Goal: Information Seeking & Learning: Learn about a topic

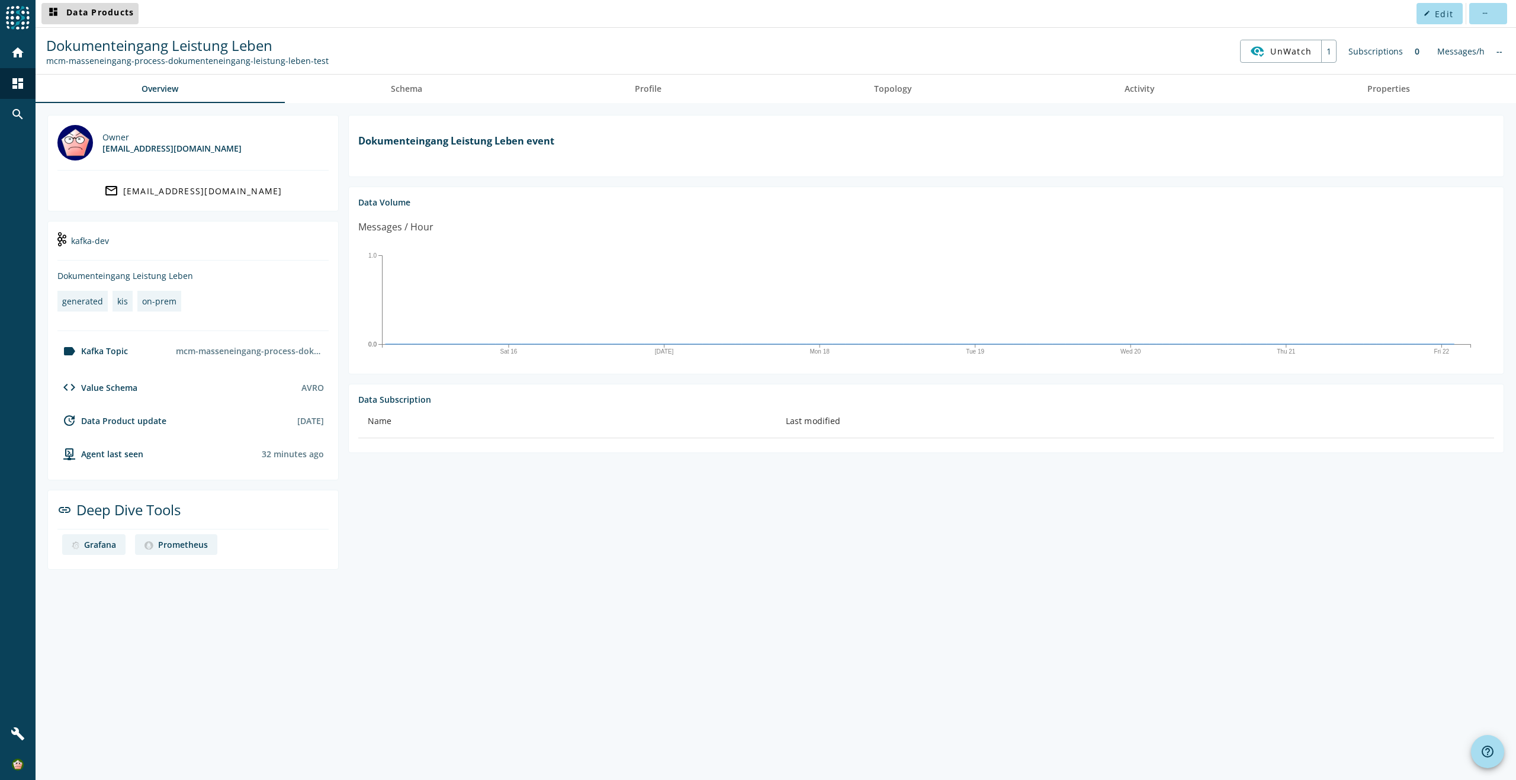
click at [103, 9] on span "dashboard Data Products" at bounding box center [90, 14] width 88 height 14
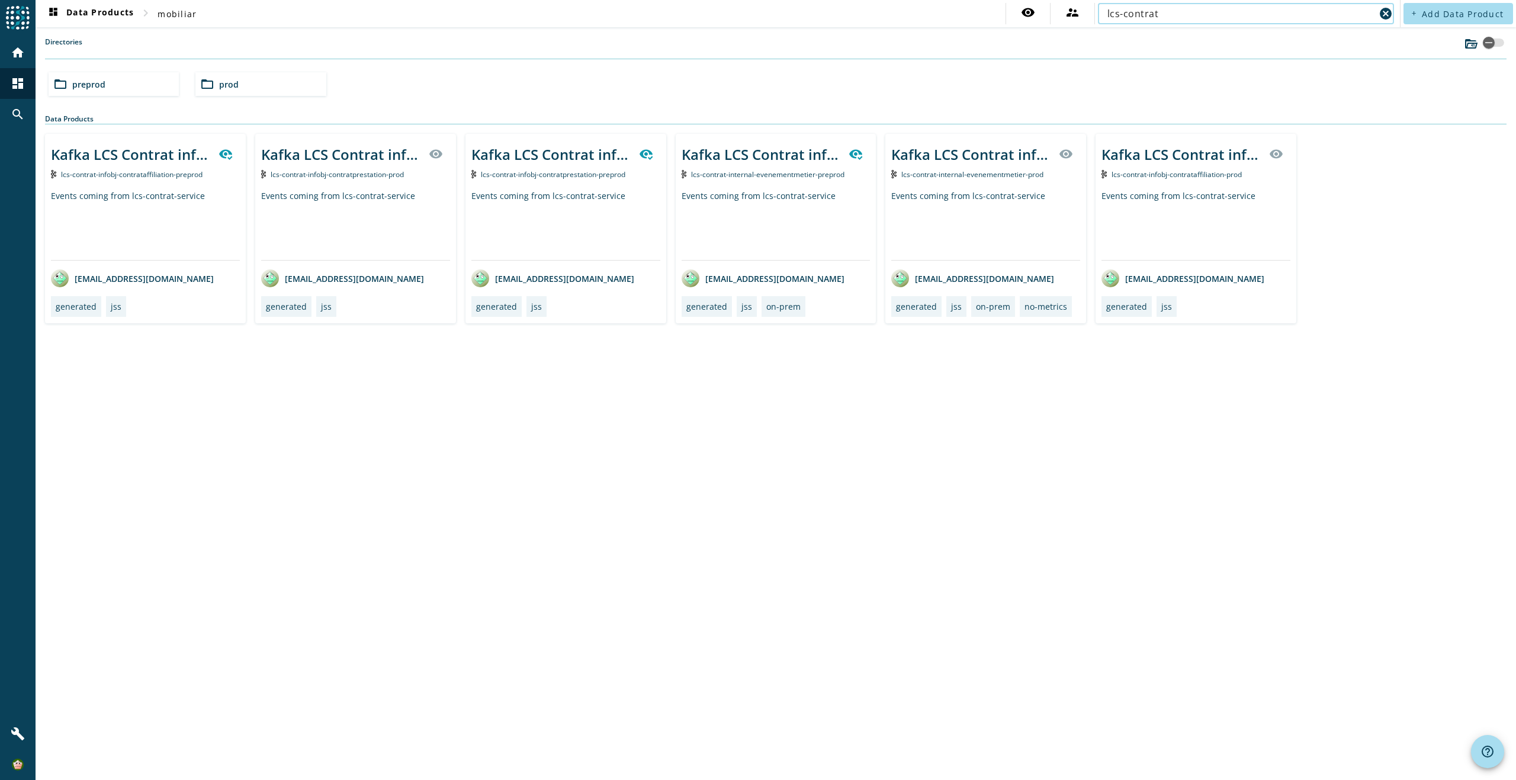
click at [1167, 9] on input "lcs-contrat" at bounding box center [1242, 14] width 268 height 14
type input "lcs-contrat-infobj-contratprestation"
click at [276, 86] on div "folder_open prod" at bounding box center [260, 84] width 130 height 24
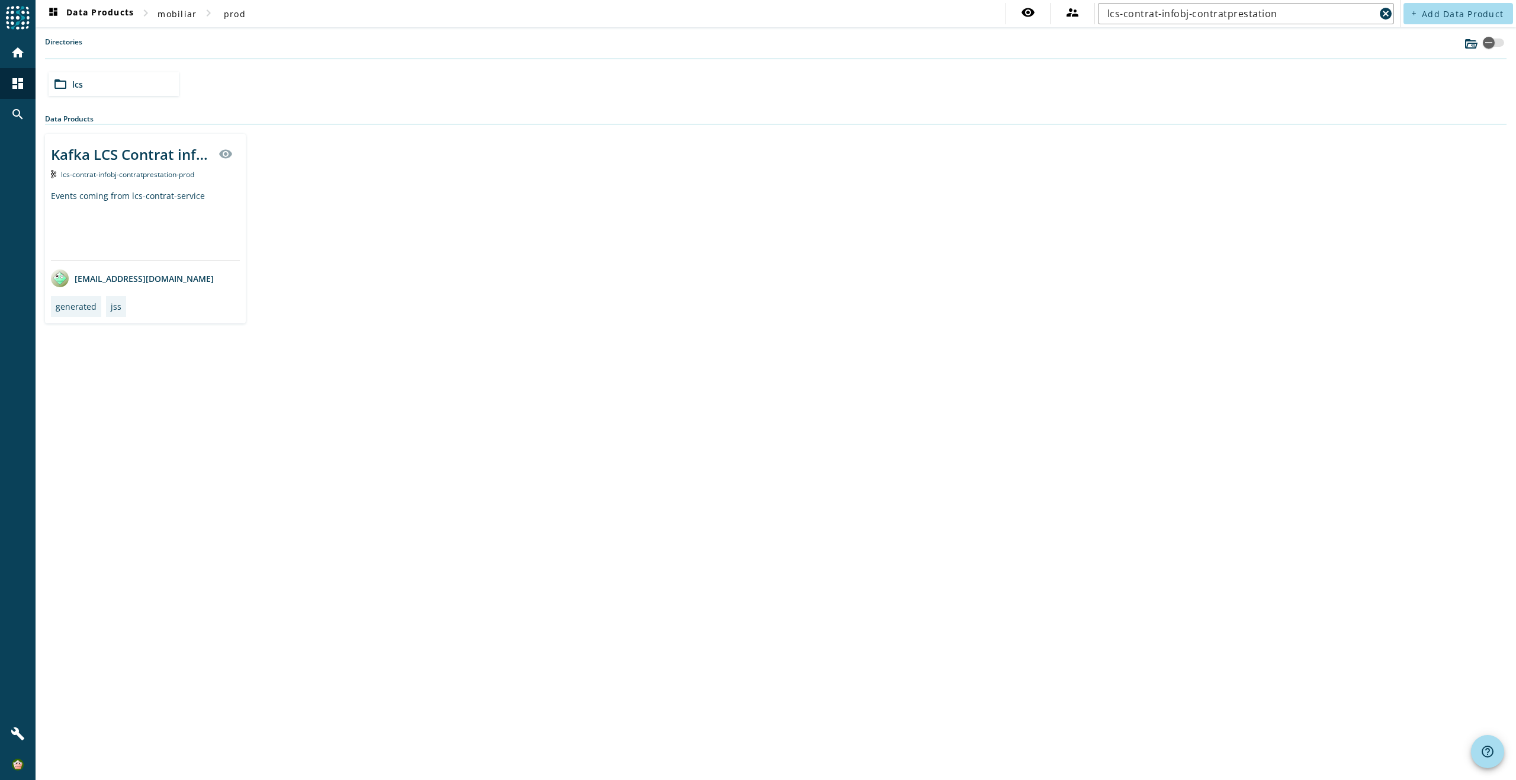
click at [149, 197] on div "Events coming from lcs-contrat-service" at bounding box center [145, 225] width 189 height 70
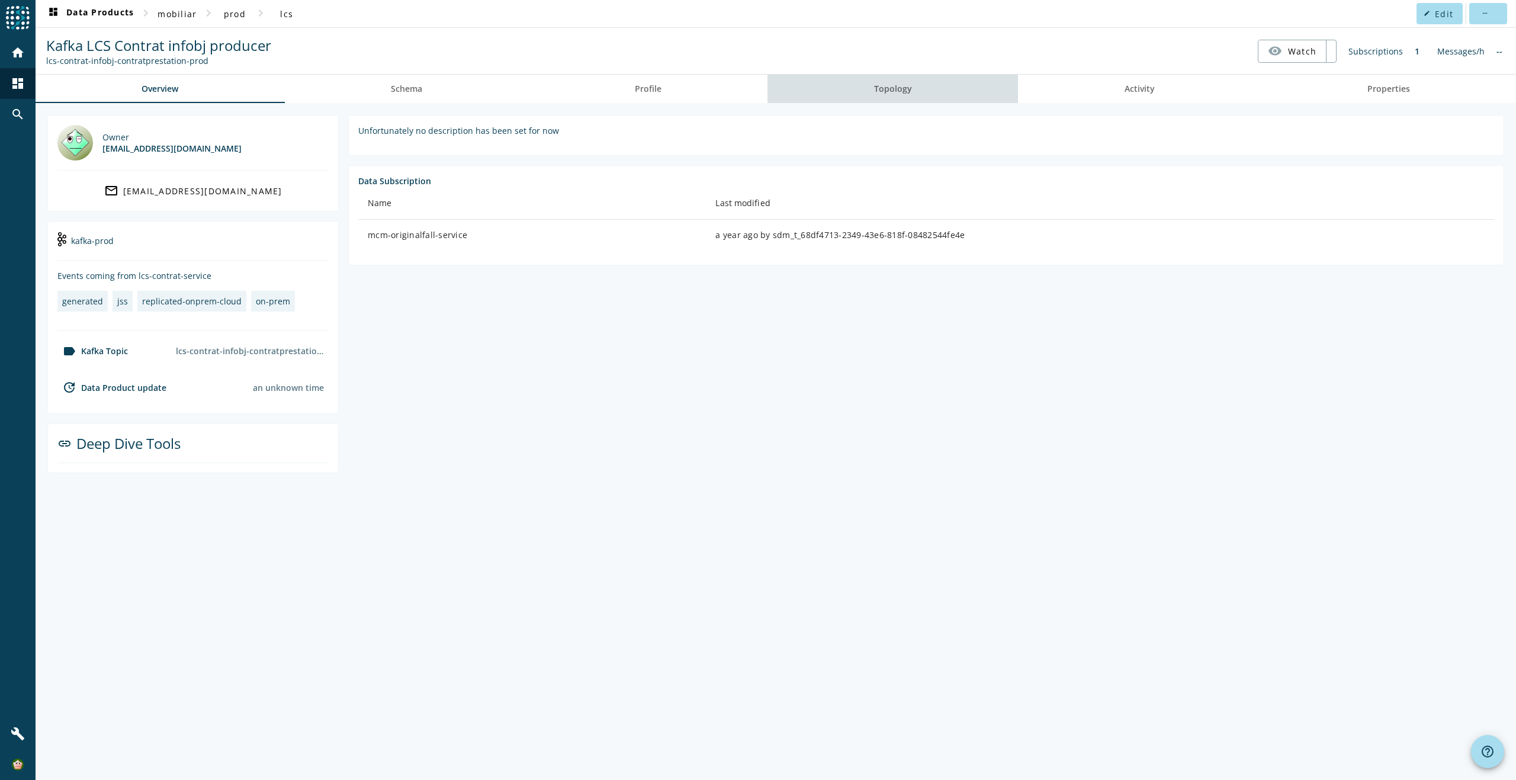
click at [897, 89] on span "Topology" at bounding box center [893, 89] width 38 height 8
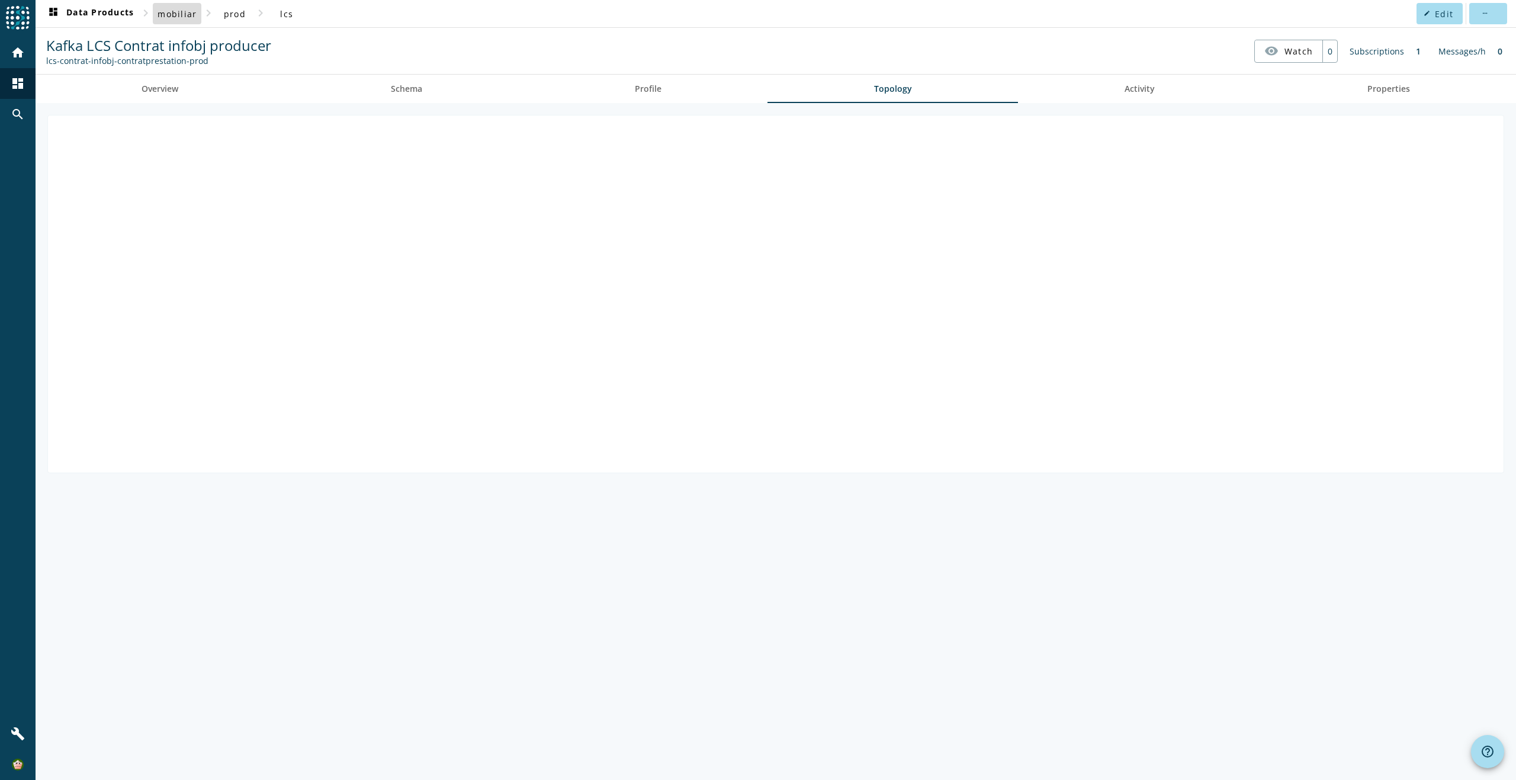
click at [182, 14] on span "mobiliar" at bounding box center [177, 13] width 39 height 11
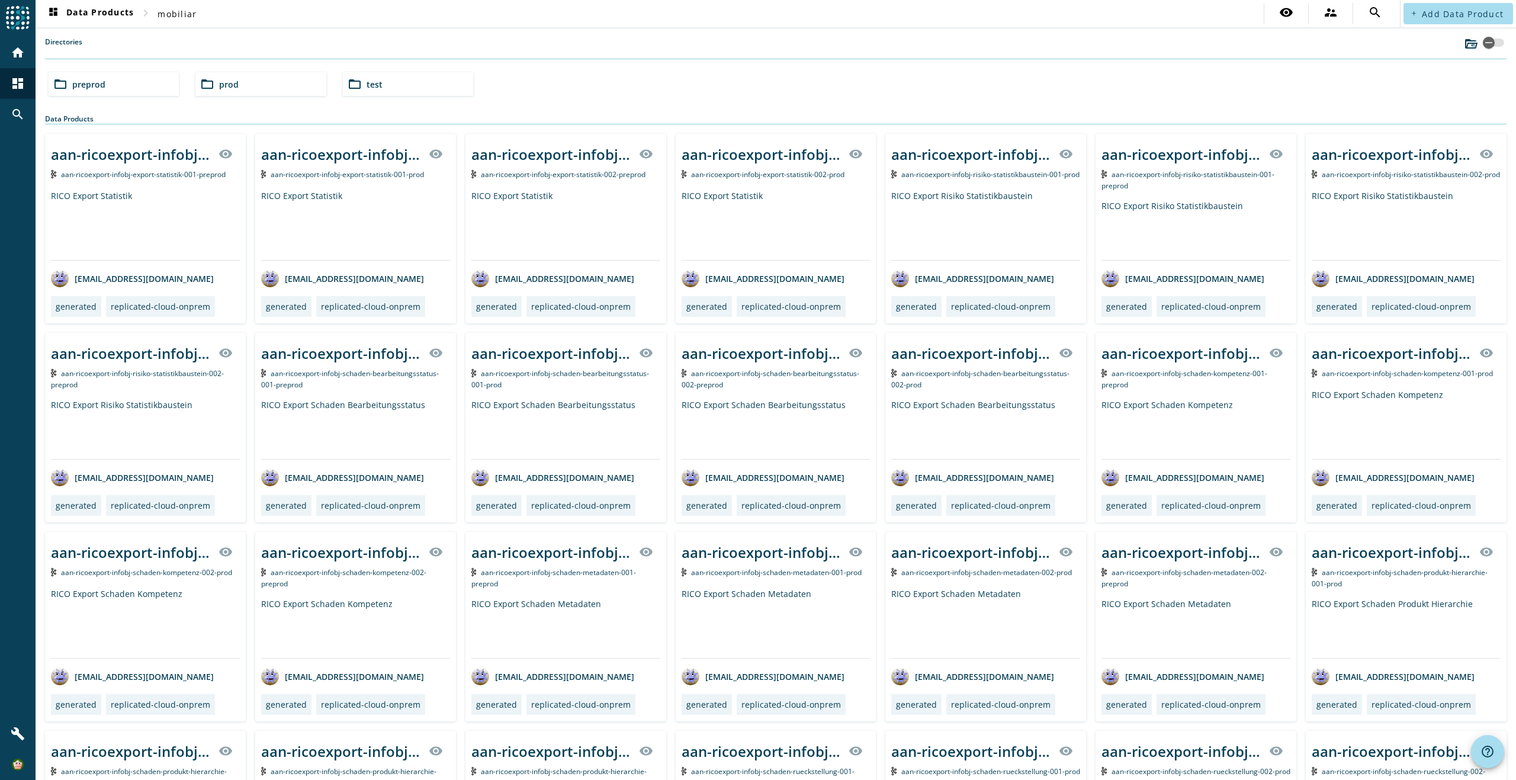
click at [151, 88] on div "folder_open preprod" at bounding box center [114, 84] width 130 height 24
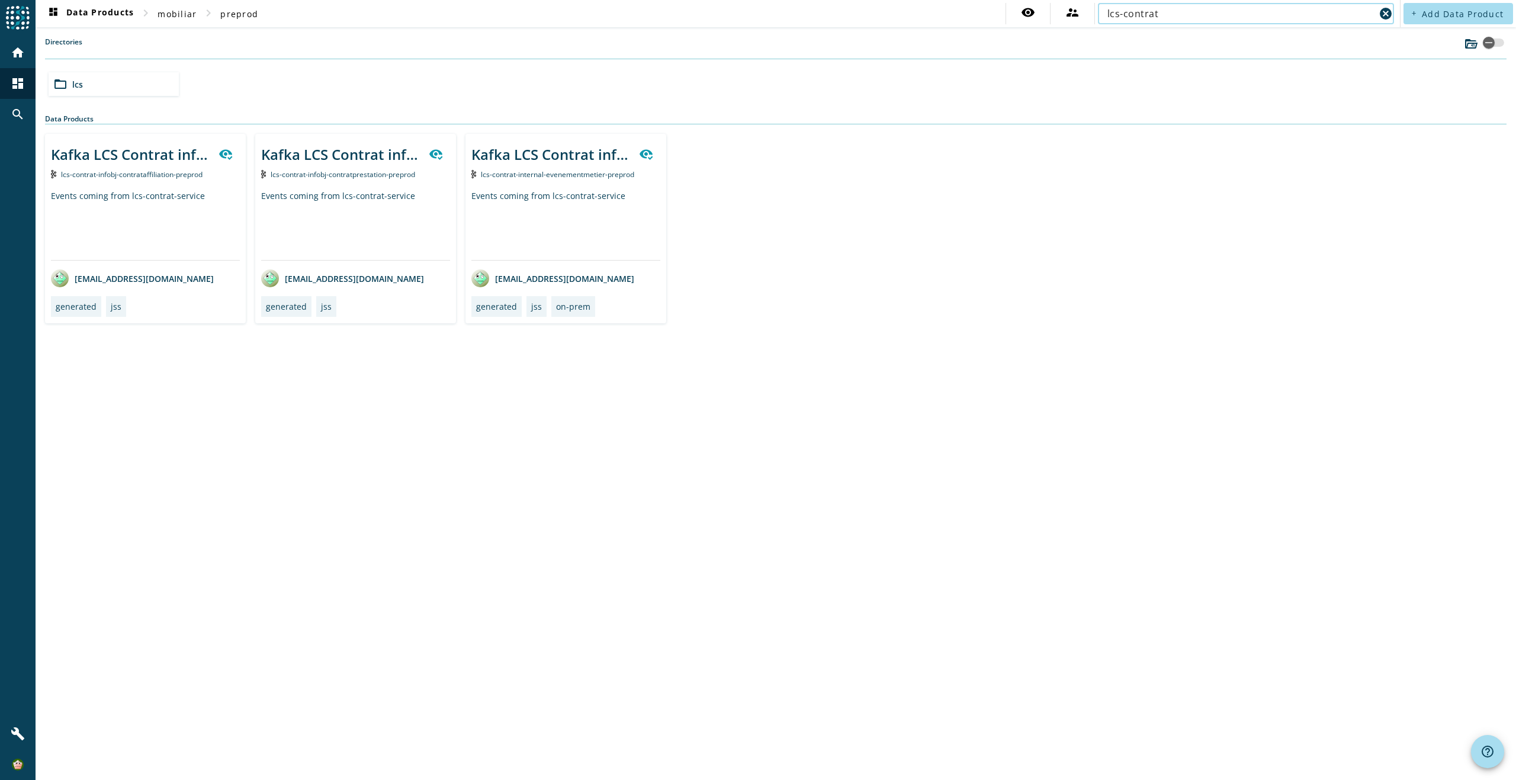
type input "lcs-contrat"
click at [174, 222] on div "Events coming from lcs-contrat-service" at bounding box center [145, 225] width 189 height 70
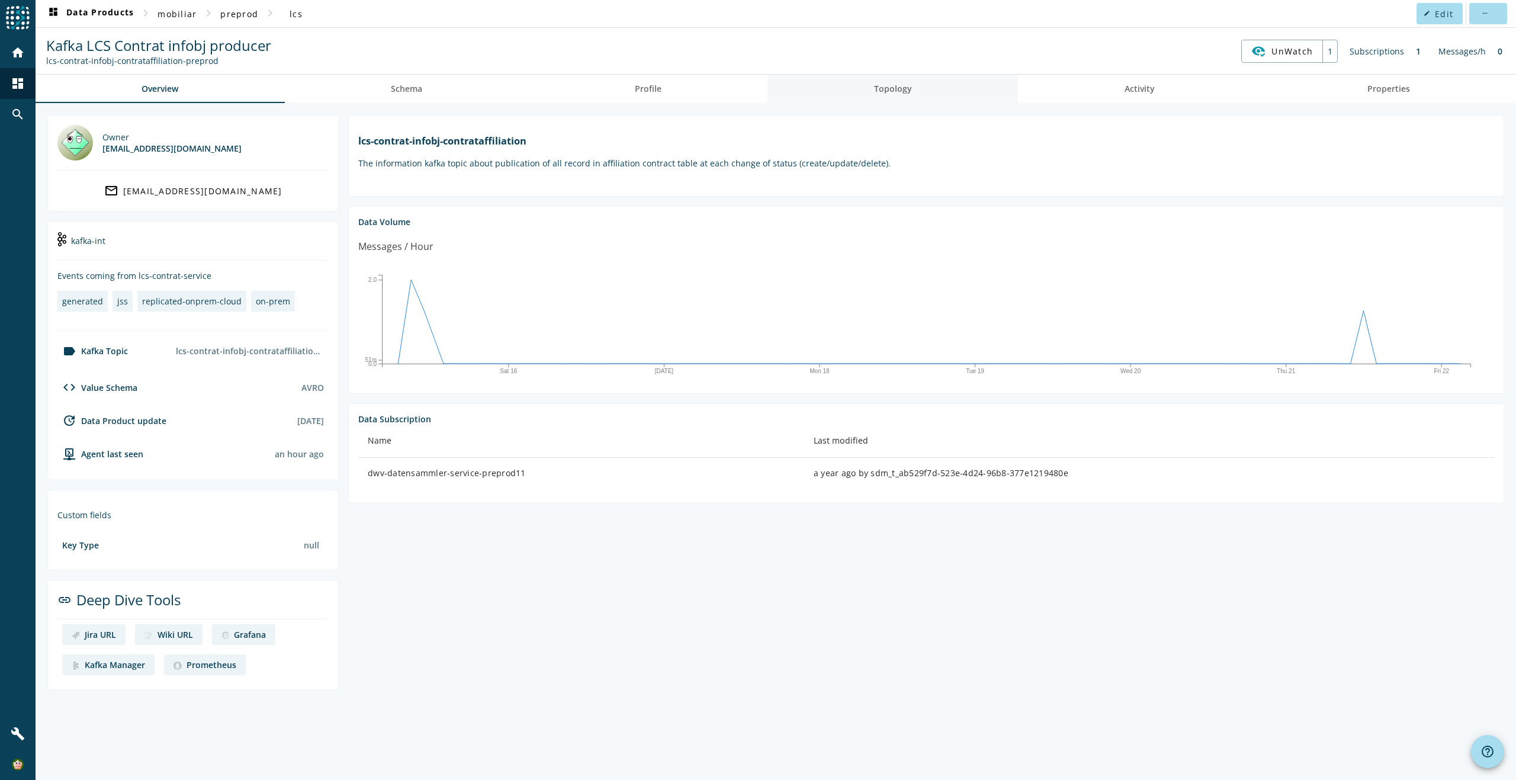
click at [887, 88] on span "Topology" at bounding box center [893, 89] width 38 height 8
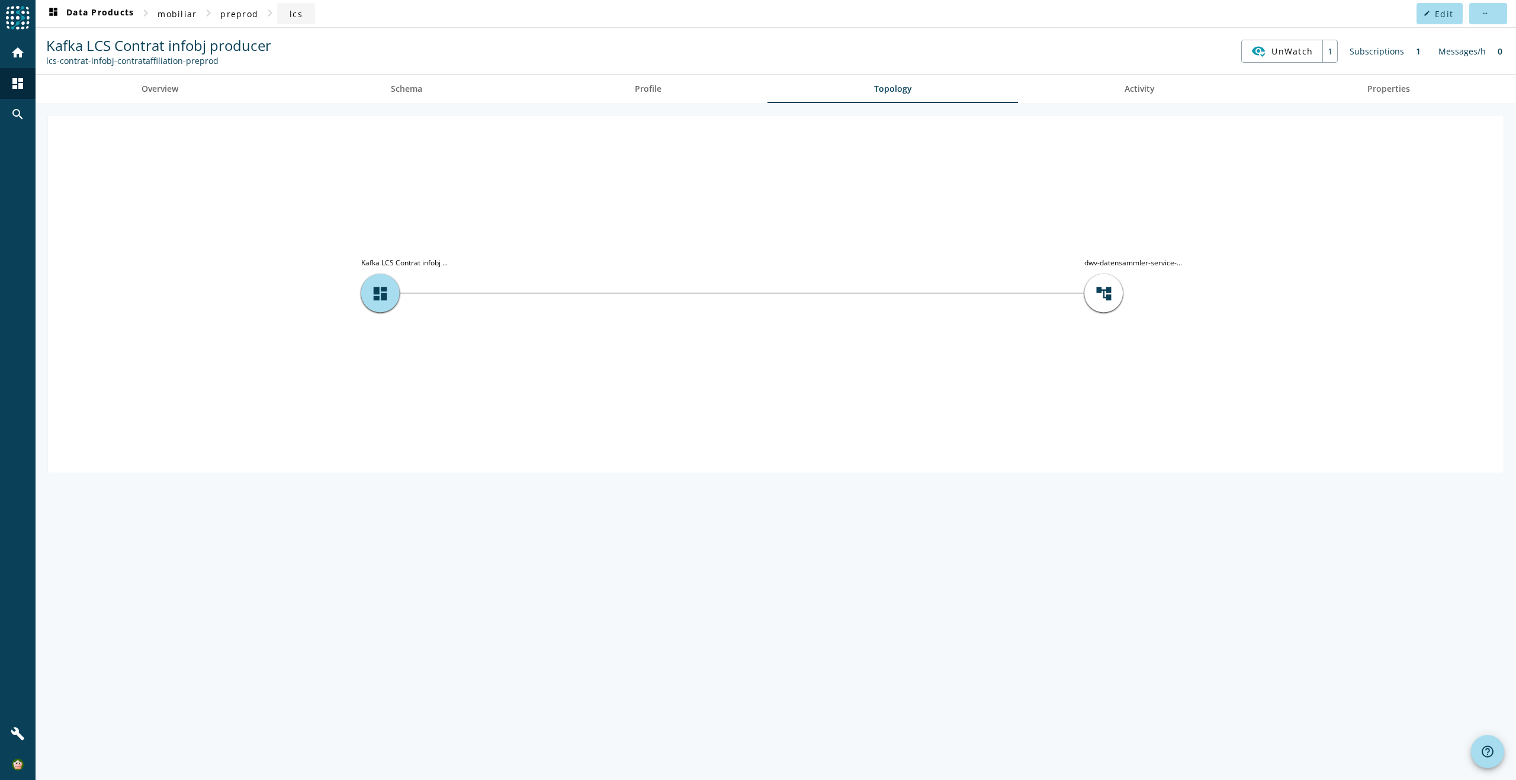
click at [296, 18] on span "lcs" at bounding box center [296, 13] width 13 height 11
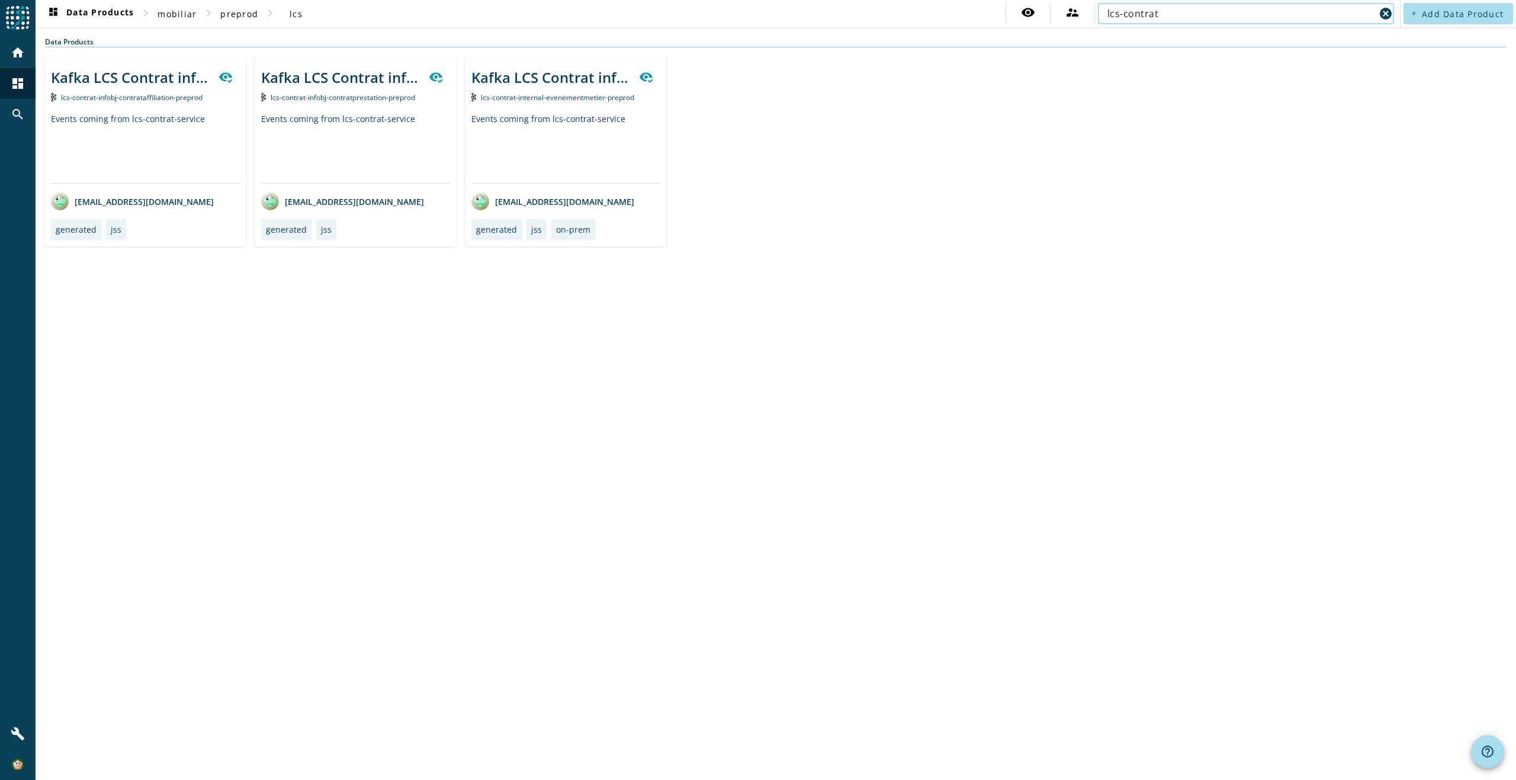
type input "lcs-contrat"
click at [387, 153] on div "Events coming from lcs-contrat-service" at bounding box center [355, 148] width 189 height 70
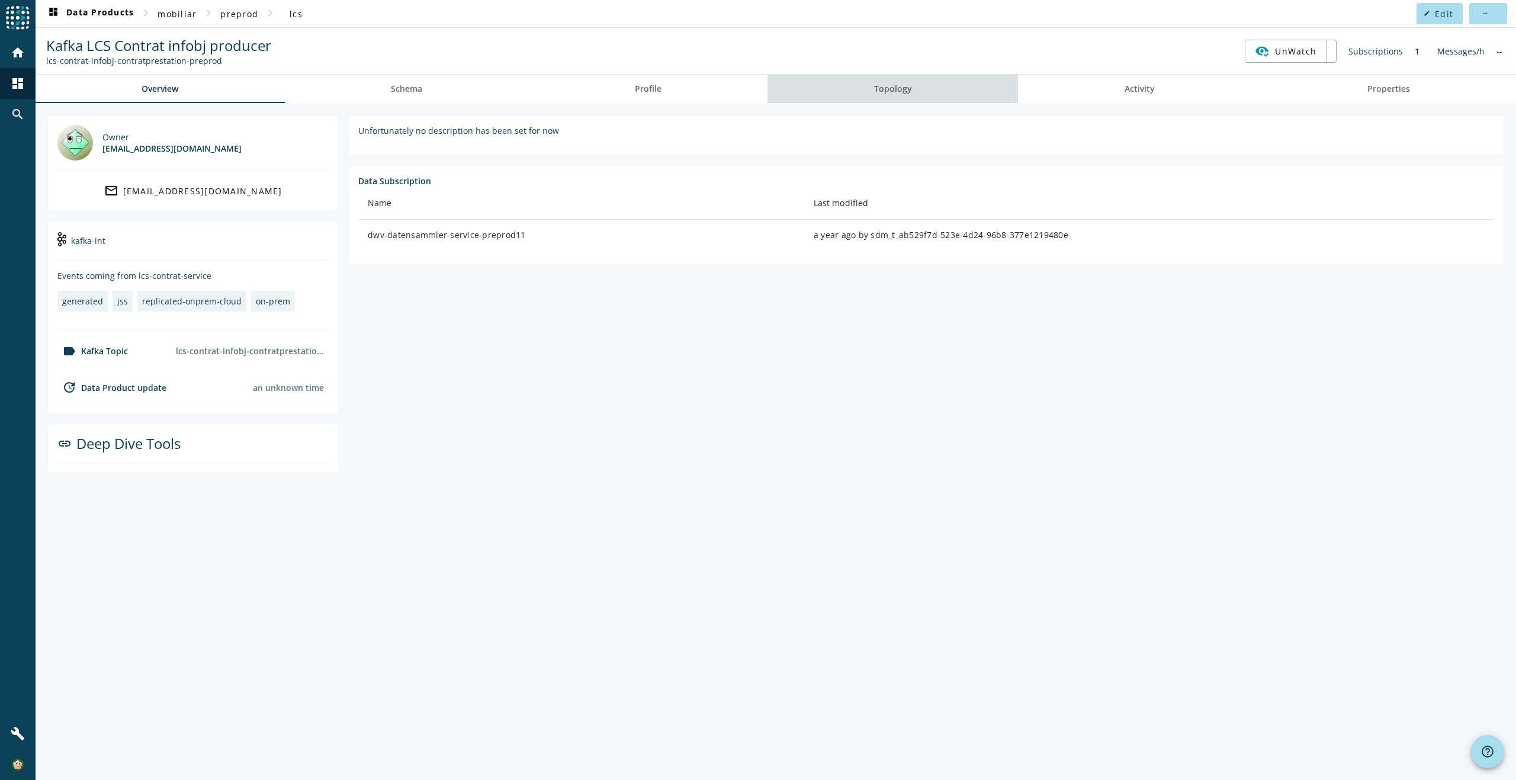
click at [916, 90] on link "Topology" at bounding box center [893, 89] width 251 height 28
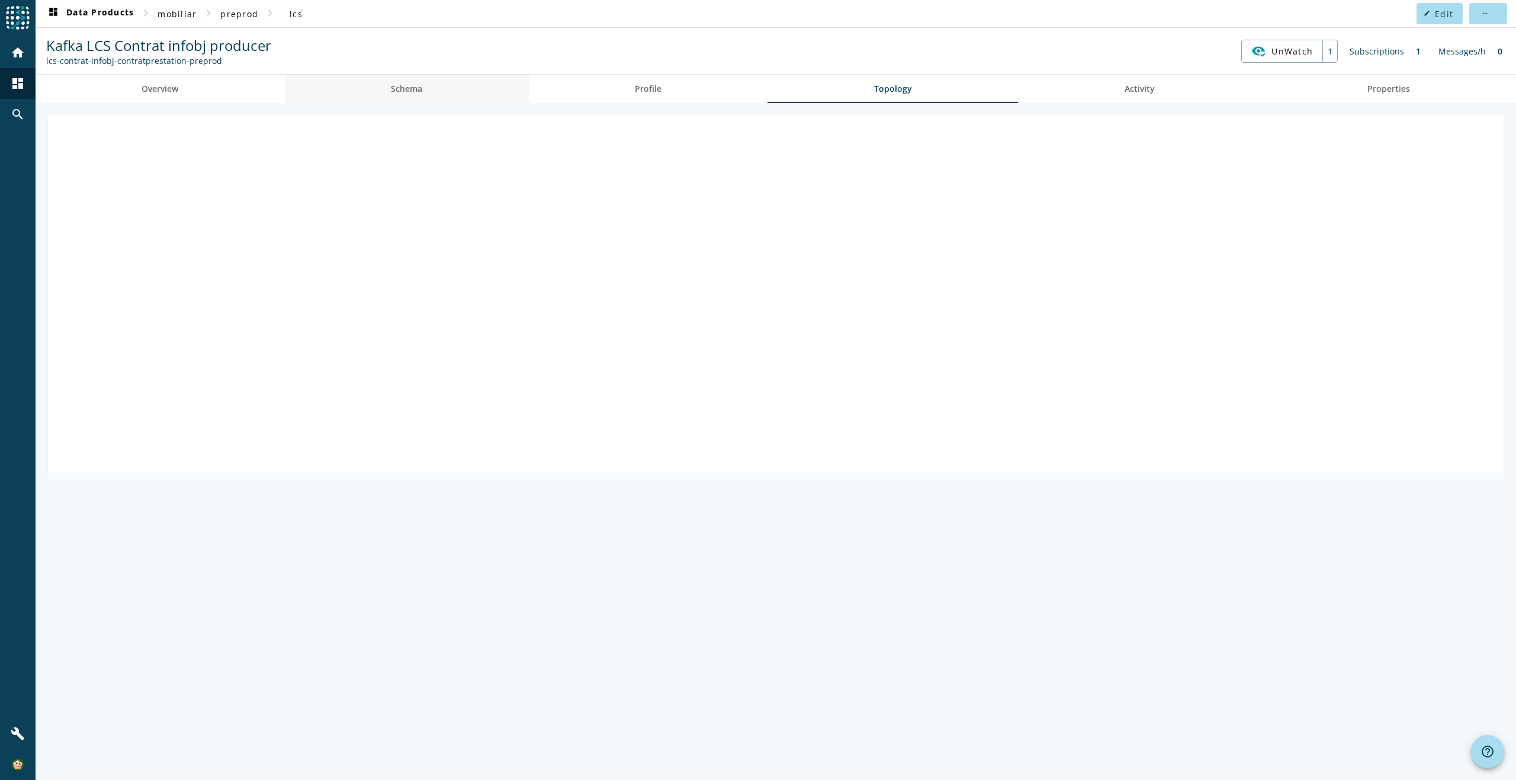
click at [399, 97] on span "Schema" at bounding box center [406, 89] width 31 height 28
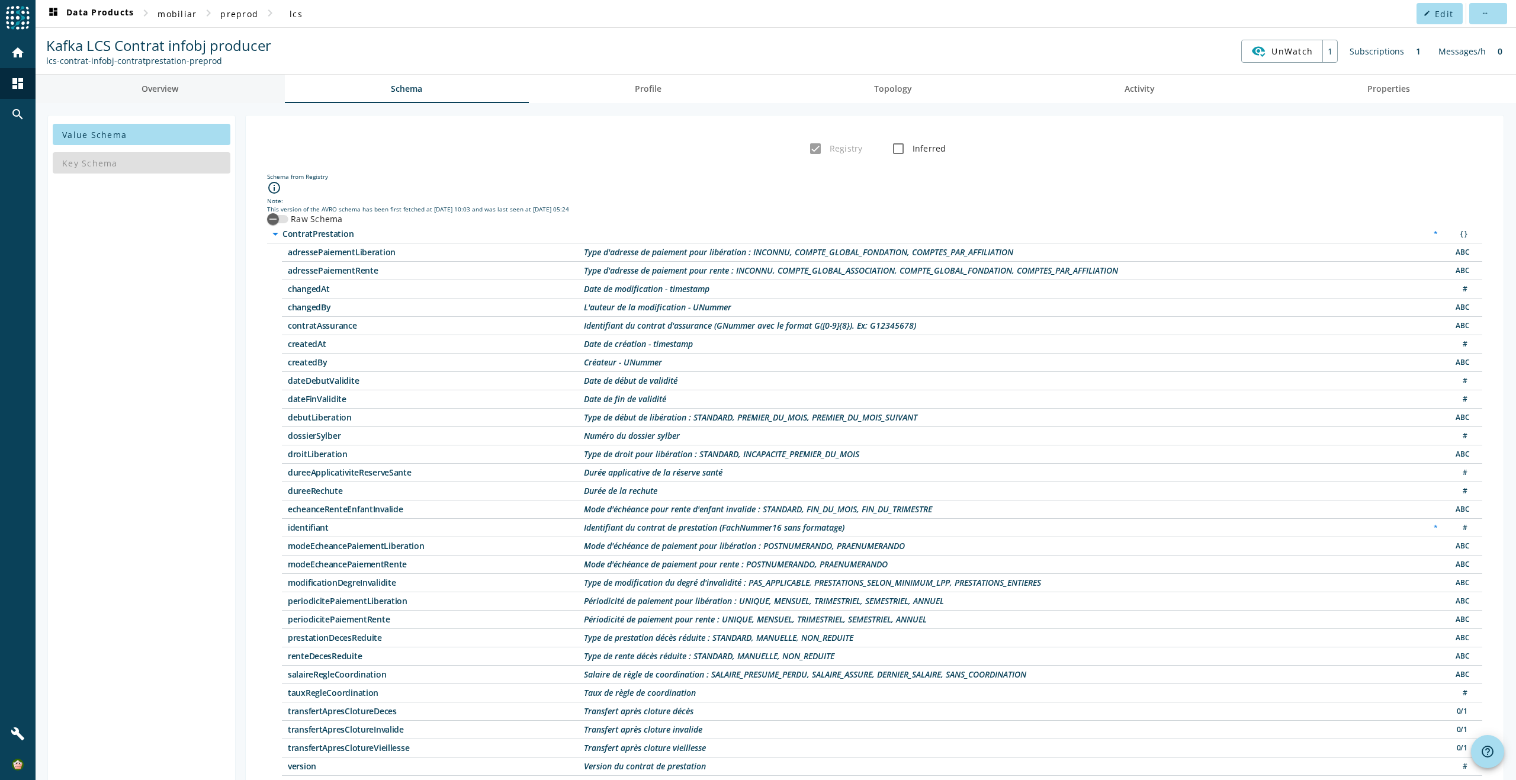
click at [236, 94] on link "Overview" at bounding box center [160, 89] width 249 height 28
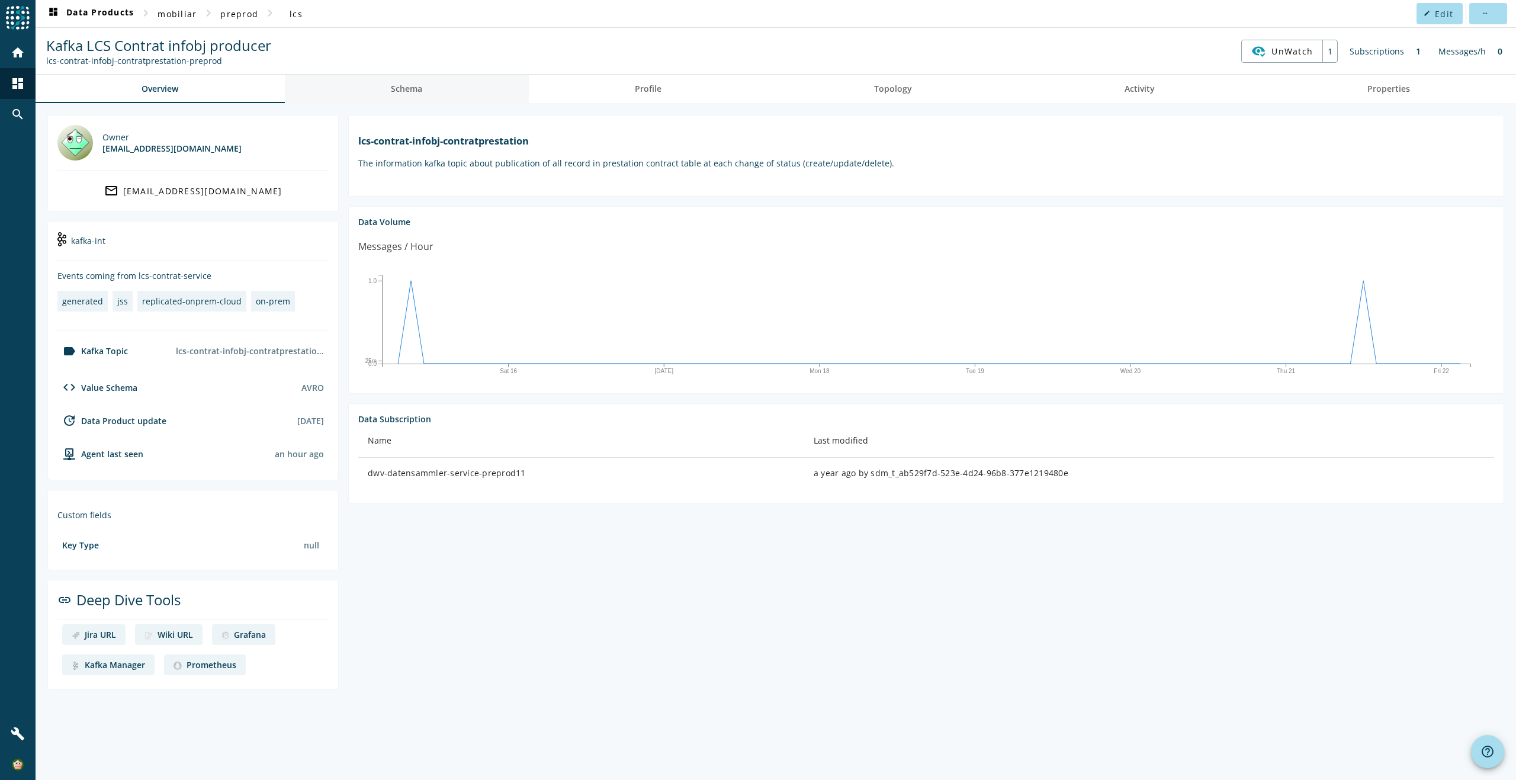
click at [392, 95] on span "Schema" at bounding box center [406, 89] width 31 height 28
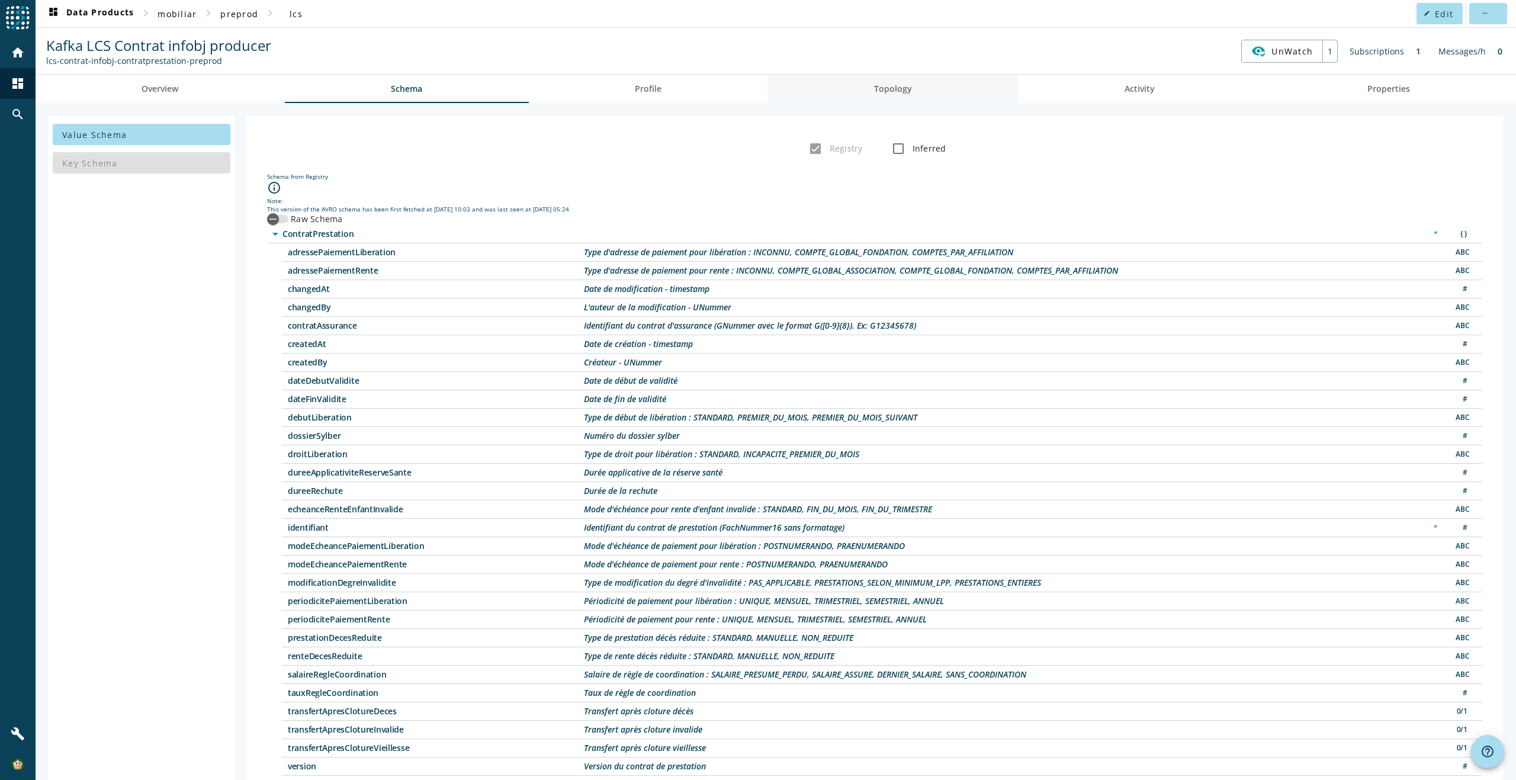
click at [901, 89] on span "Topology" at bounding box center [893, 89] width 38 height 8
